Goal: Task Accomplishment & Management: Manage account settings

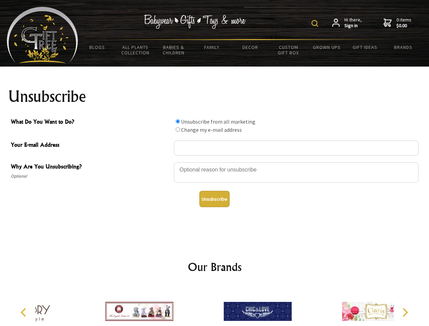
click at [316, 23] on img at bounding box center [315, 23] width 7 height 7
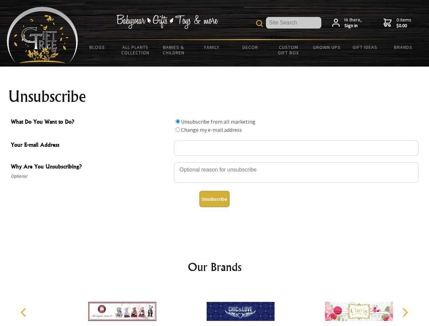
click at [215, 162] on div at bounding box center [296, 174] width 245 height 24
click at [178, 121] on input "What Do You Want to Do?" at bounding box center [178, 121] width 4 height 4
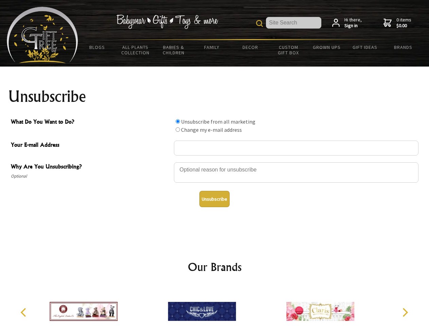
click at [178, 129] on input "What Do You Want to Do?" at bounding box center [178, 129] width 4 height 4
radio input "true"
click at [214, 199] on button "Unsubscribe" at bounding box center [214, 199] width 30 height 16
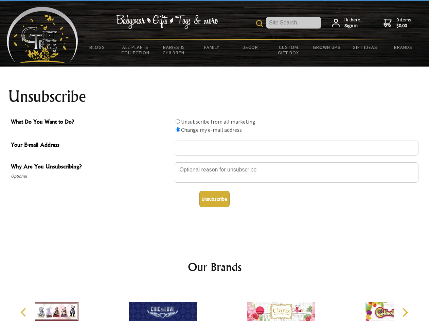
click at [222, 306] on div at bounding box center [281, 312] width 118 height 53
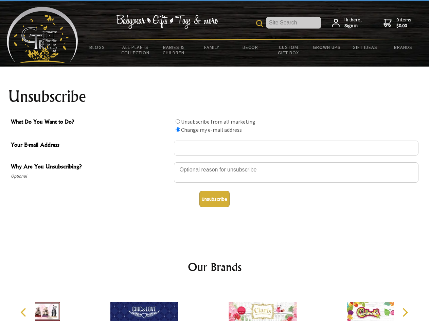
click at [24, 313] on icon "Previous" at bounding box center [24, 312] width 9 height 9
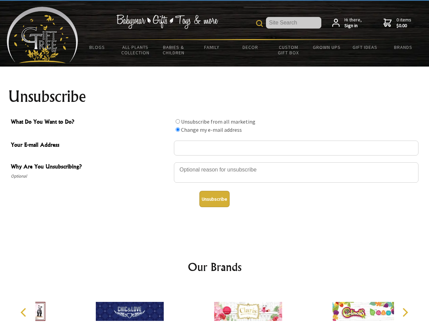
click at [405, 313] on icon "Next" at bounding box center [404, 312] width 9 height 9
